Goal: Information Seeking & Learning: Learn about a topic

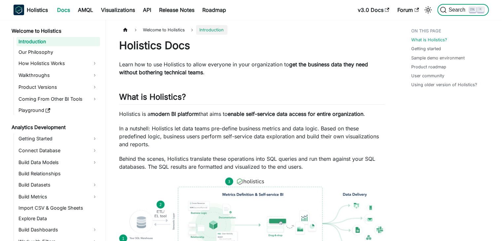
click at [448, 13] on span "Search" at bounding box center [458, 10] width 23 height 6
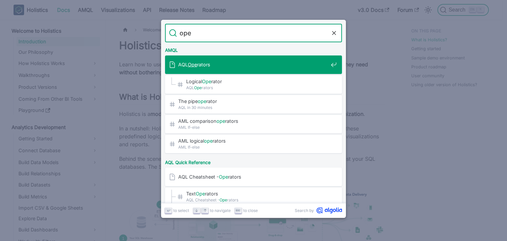
type input "open"
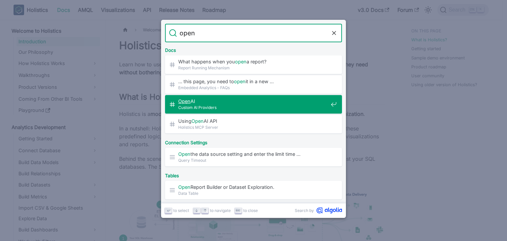
click at [290, 110] on span "Custom AI Providers" at bounding box center [253, 107] width 150 height 6
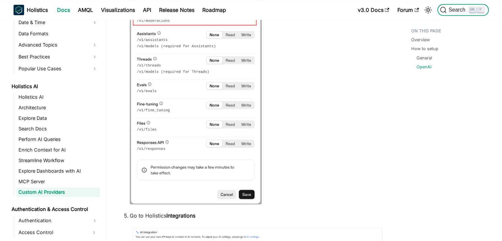
scroll to position [562, 0]
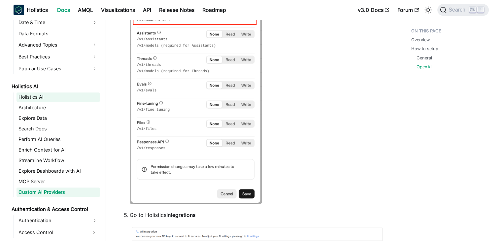
click at [49, 98] on link "Holistics AI" at bounding box center [59, 96] width 84 height 9
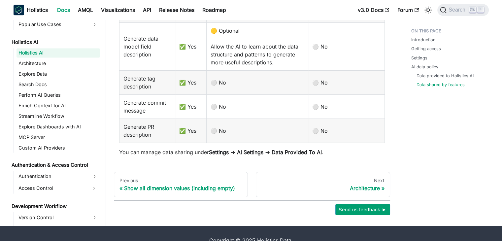
scroll to position [1064, 0]
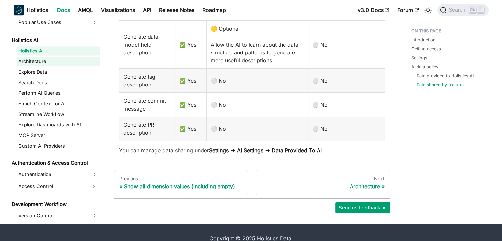
click at [41, 60] on link "Architecture" at bounding box center [59, 61] width 84 height 9
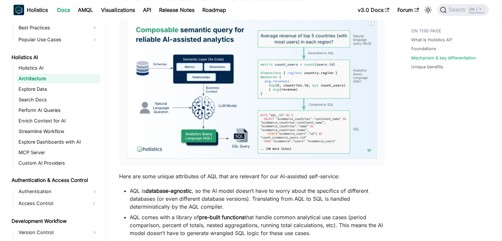
scroll to position [432, 0]
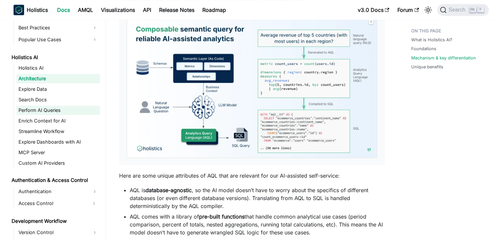
click at [72, 108] on link "Perform AI Queries" at bounding box center [59, 110] width 84 height 9
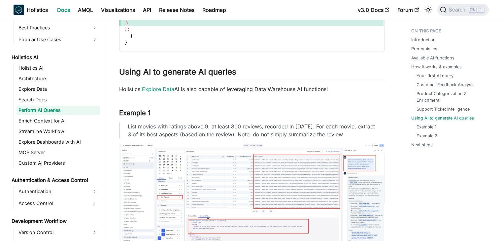
scroll to position [2003, 0]
